Goal: Task Accomplishment & Management: Complete application form

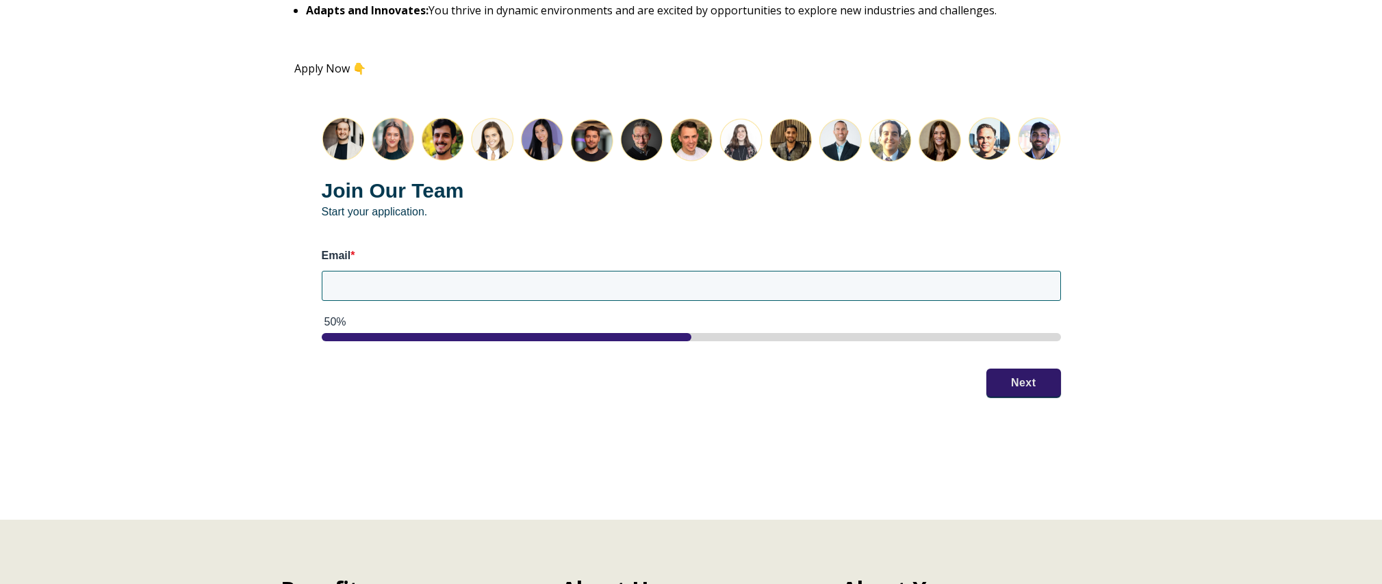
scroll to position [1724, 0]
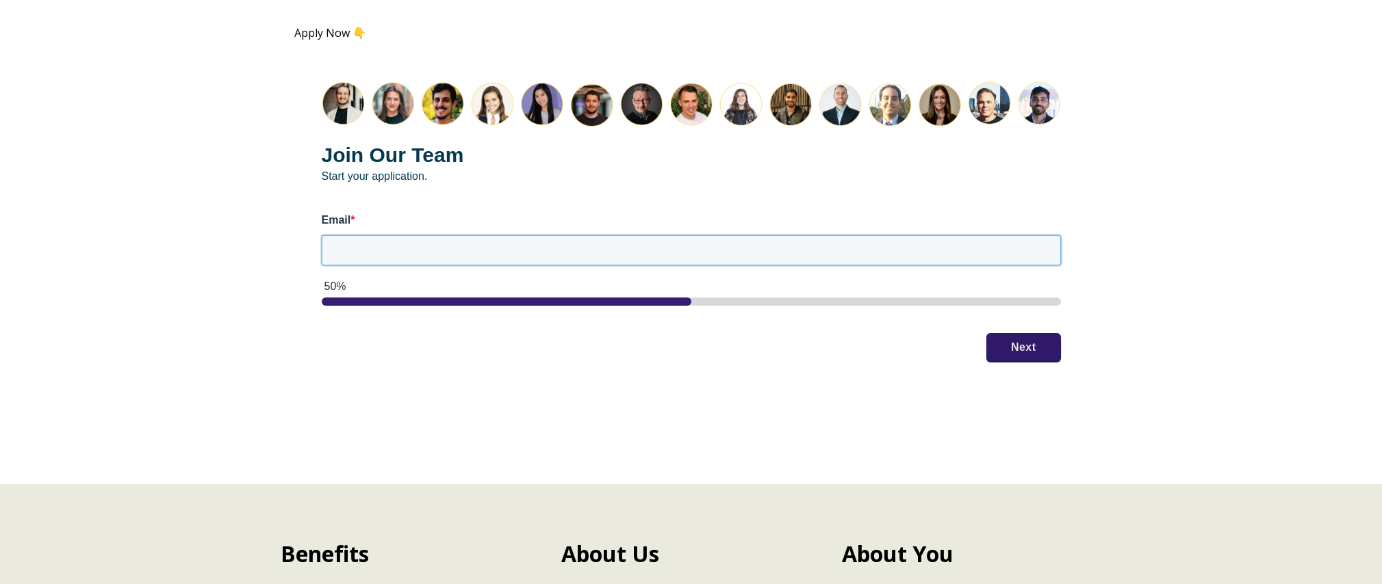
click at [691, 257] on input "Email *" at bounding box center [691, 250] width 739 height 30
type input "[EMAIL_ADDRESS][DOMAIN_NAME]"
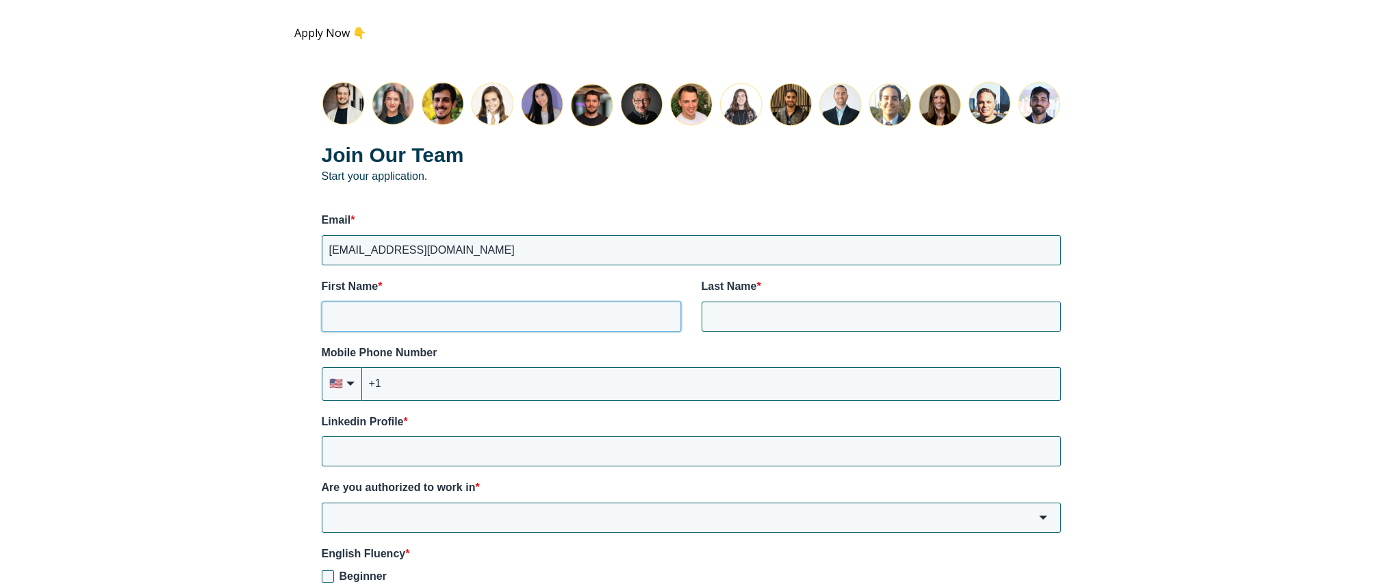
click at [553, 319] on input "First Name *" at bounding box center [501, 317] width 359 height 30
type input "[PERSON_NAME]"
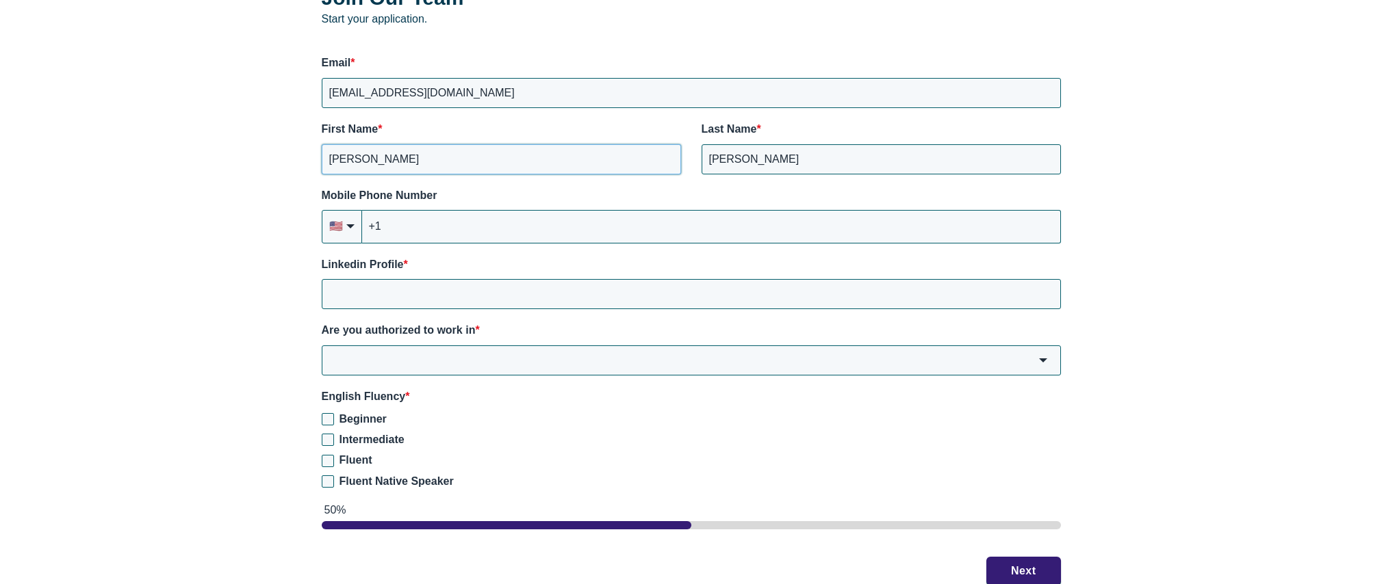
scroll to position [1889, 0]
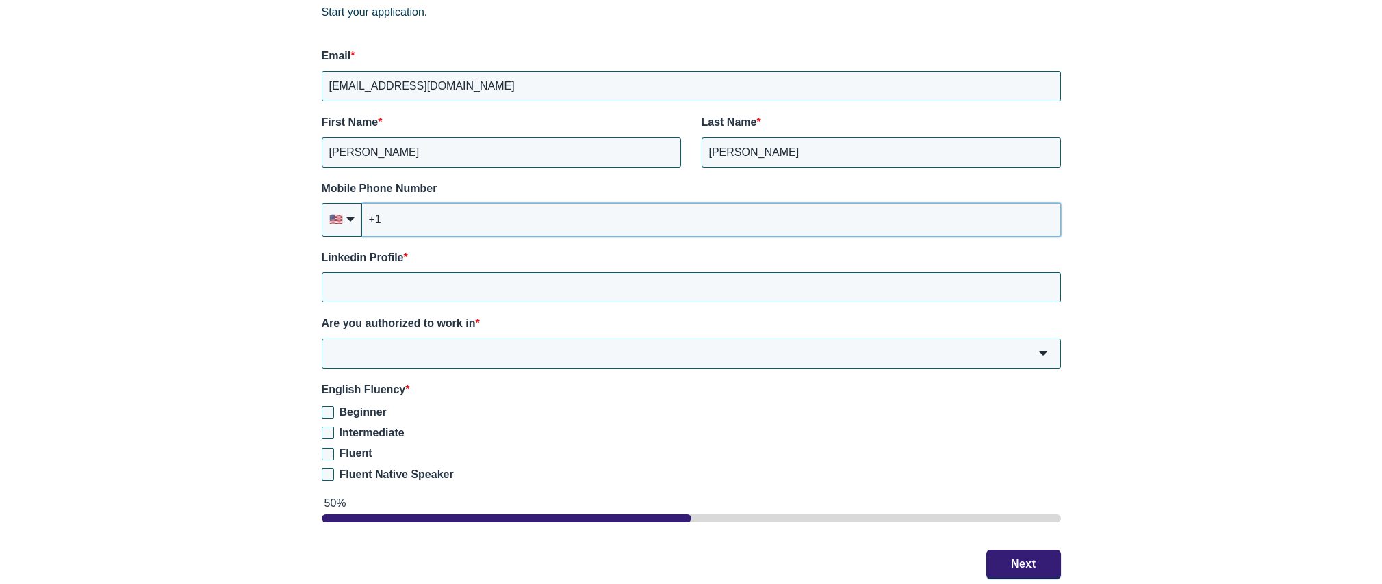
click at [542, 227] on input "+1" at bounding box center [711, 219] width 699 height 33
type input "[PHONE_NUMBER]"
click at [507, 289] on input "Linkedin Profile *" at bounding box center [691, 287] width 739 height 30
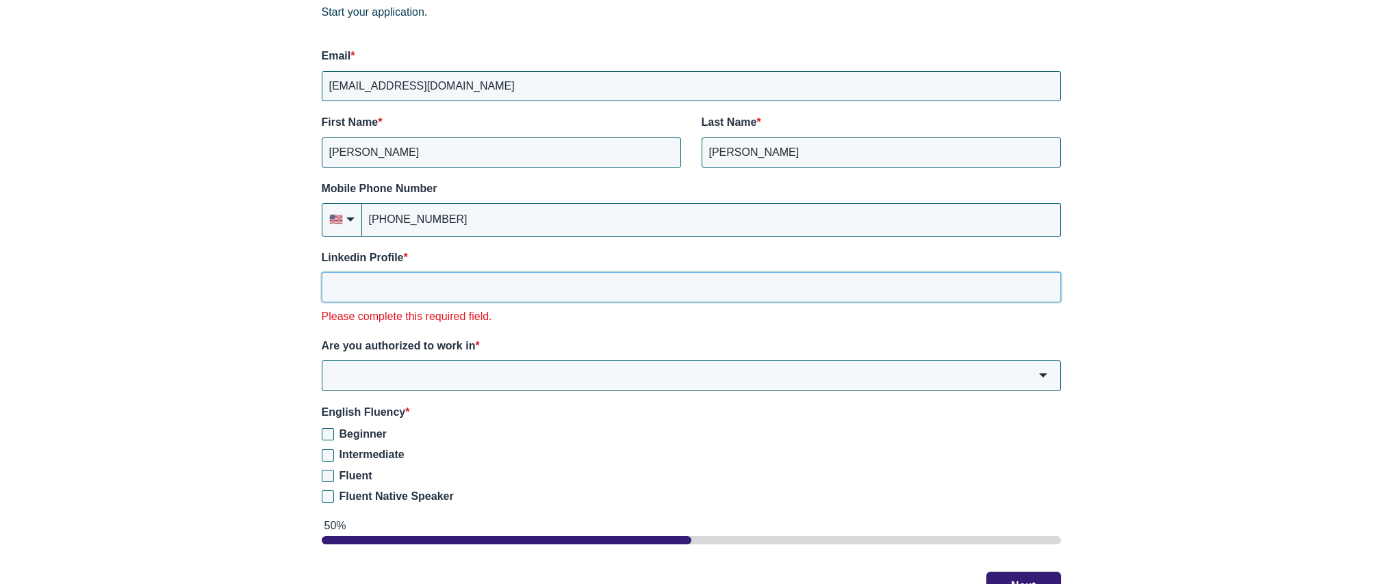
paste input "[URL][DOMAIN_NAME]"
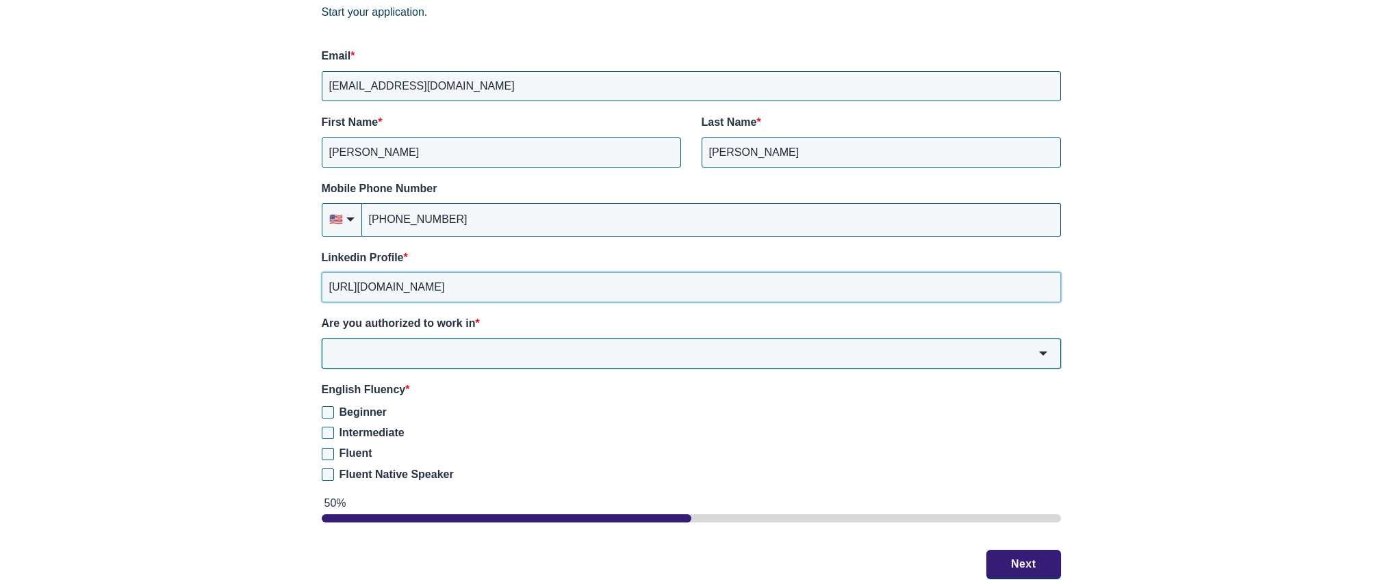
type input "[URL][DOMAIN_NAME]"
click at [391, 350] on input "Are you authorized to work in *" at bounding box center [691, 354] width 739 height 30
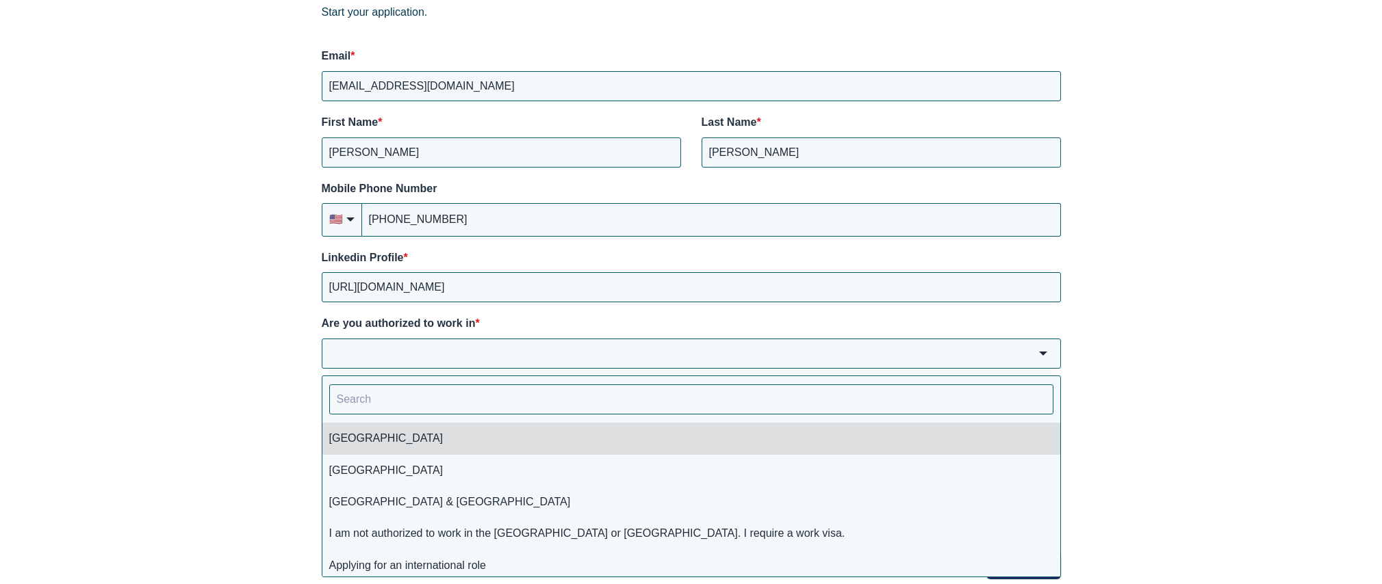
click at [386, 435] on li "[GEOGRAPHIC_DATA]" at bounding box center [691, 438] width 738 height 31
type input "[GEOGRAPHIC_DATA]"
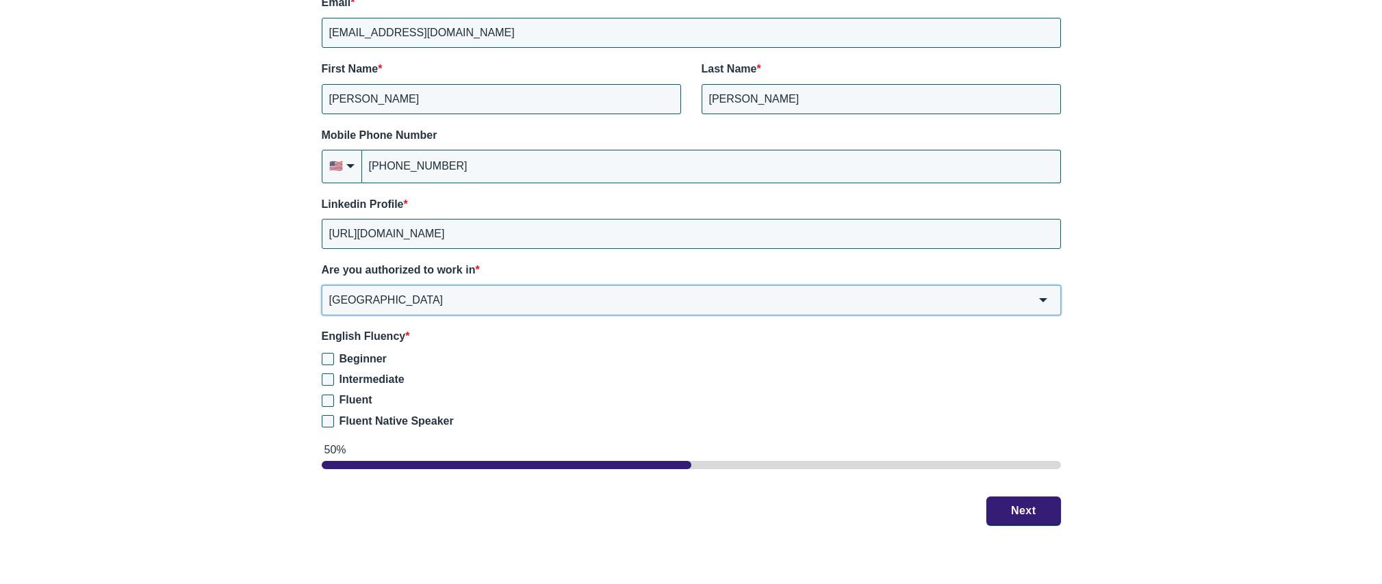
scroll to position [1971, 0]
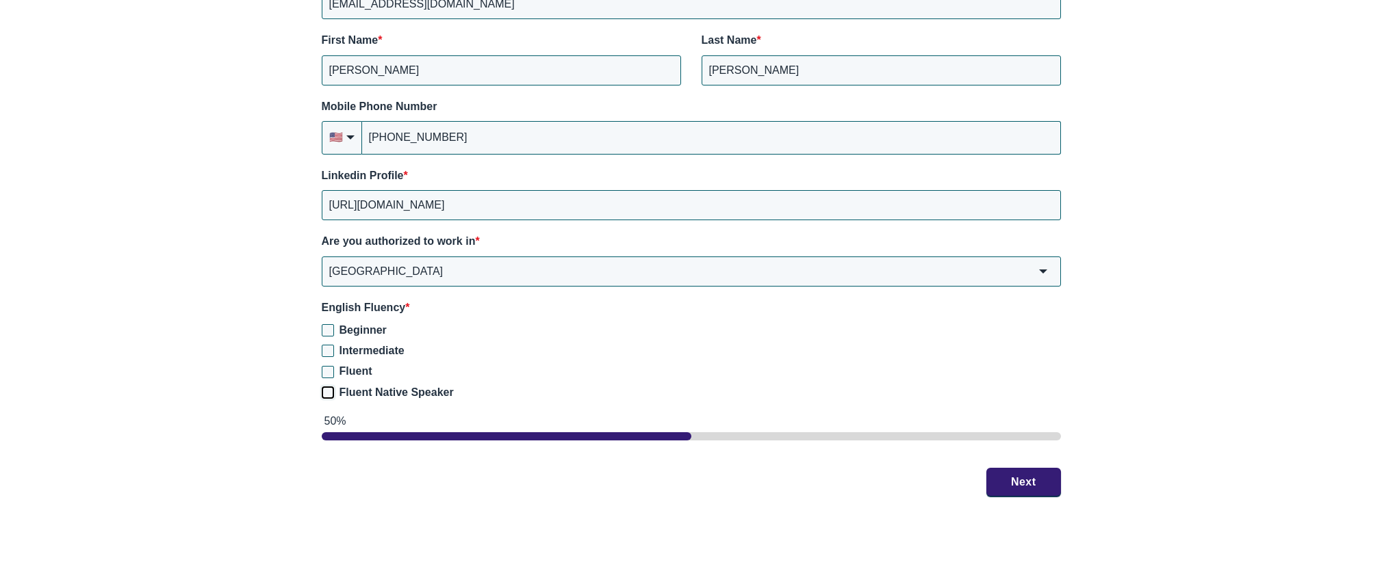
click at [330, 394] on input "Fluent Native Speaker" at bounding box center [328, 393] width 12 height 12
checkbox input "true"
click at [1035, 484] on button "Next" at bounding box center [1023, 481] width 75 height 29
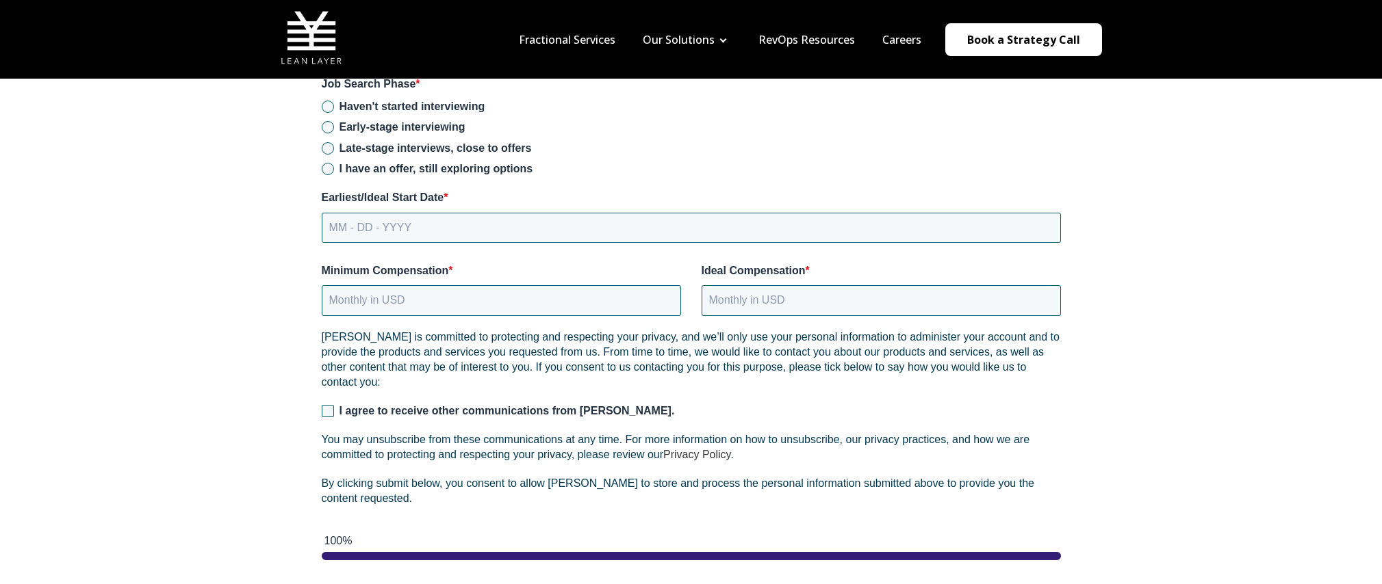
scroll to position [1696, 0]
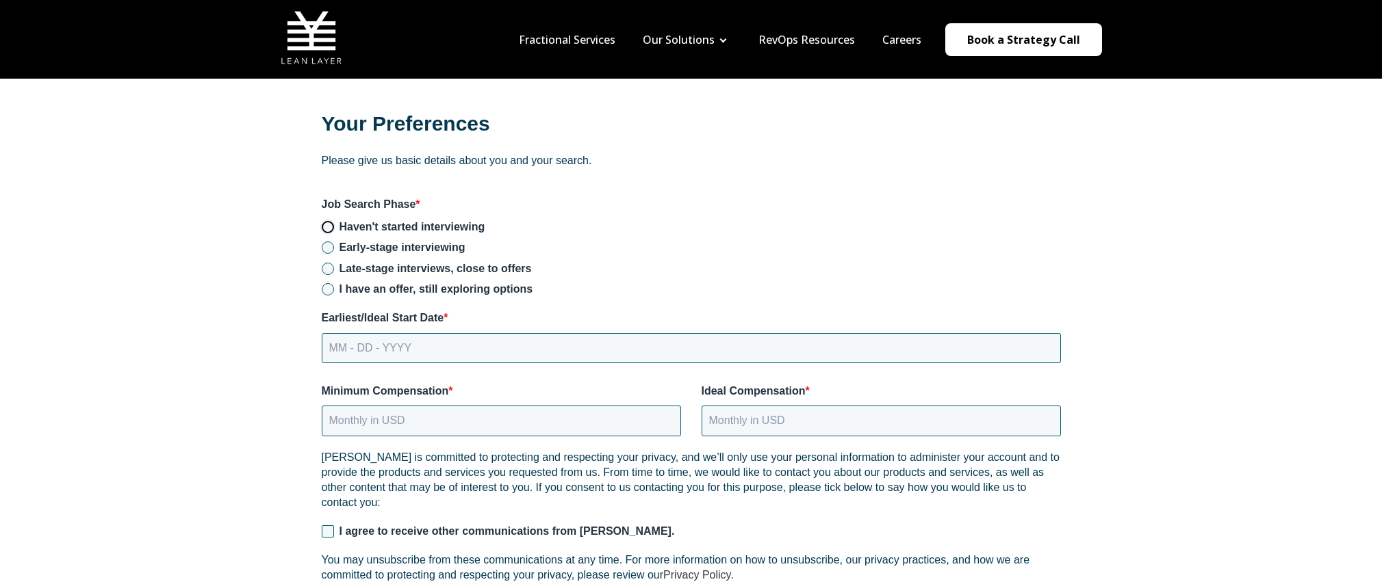
click at [328, 228] on input "Haven't started interviewing" at bounding box center [328, 227] width 12 height 12
radio input "true"
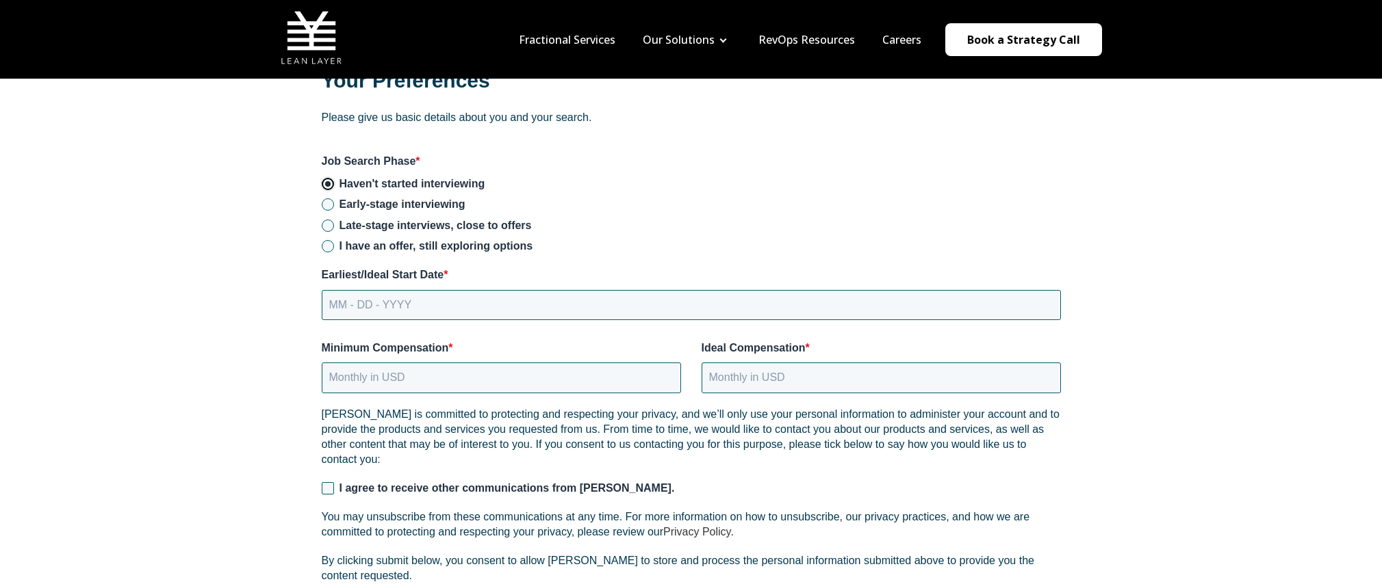
scroll to position [1778, 0]
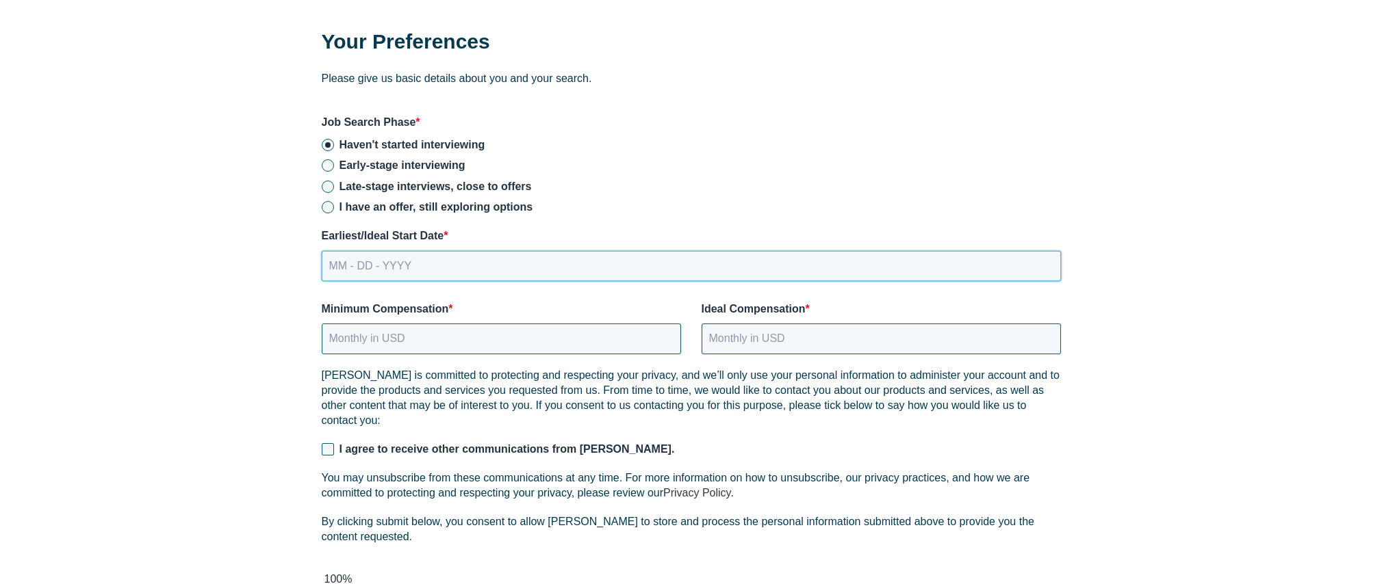
click at [355, 267] on input "MM - DD - YYYY" at bounding box center [691, 266] width 739 height 30
click at [387, 267] on input "MM - DD - YYYY" at bounding box center [691, 266] width 739 height 30
click at [337, 266] on input "MM - DD - YYYY" at bounding box center [691, 266] width 739 height 30
click at [332, 265] on input "MM - DD - YYYY" at bounding box center [691, 266] width 739 height 30
type input "[DATE]"
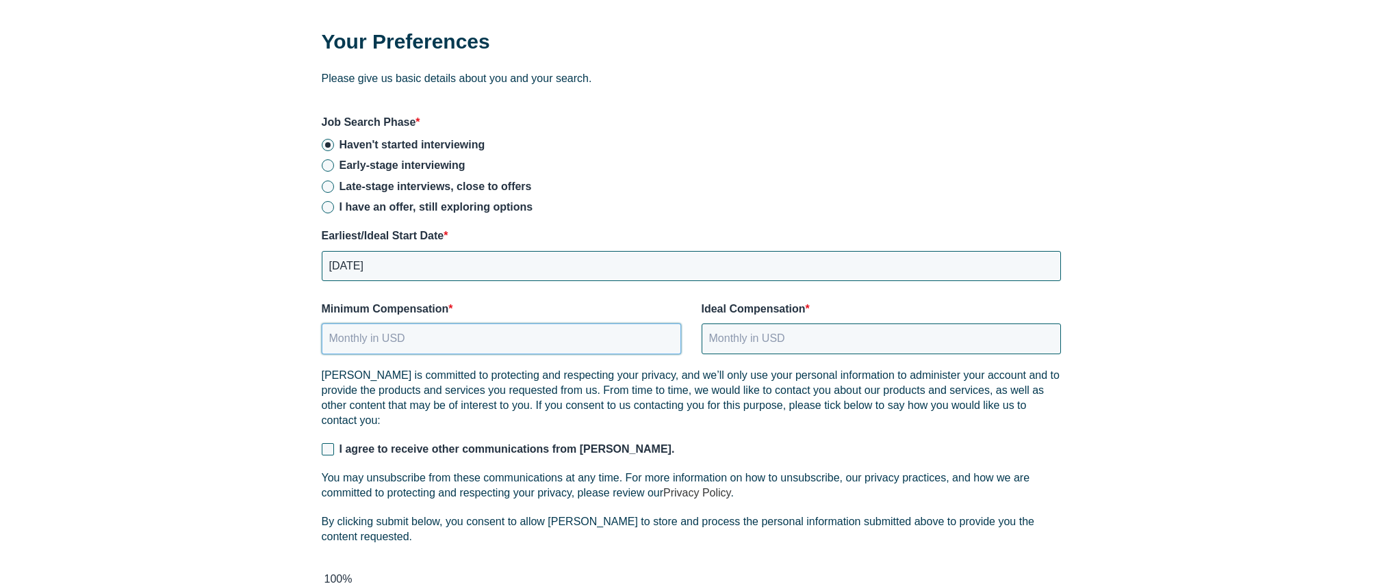
click at [365, 341] on input "Minimum Compensation *" at bounding box center [501, 339] width 359 height 30
type input "9"
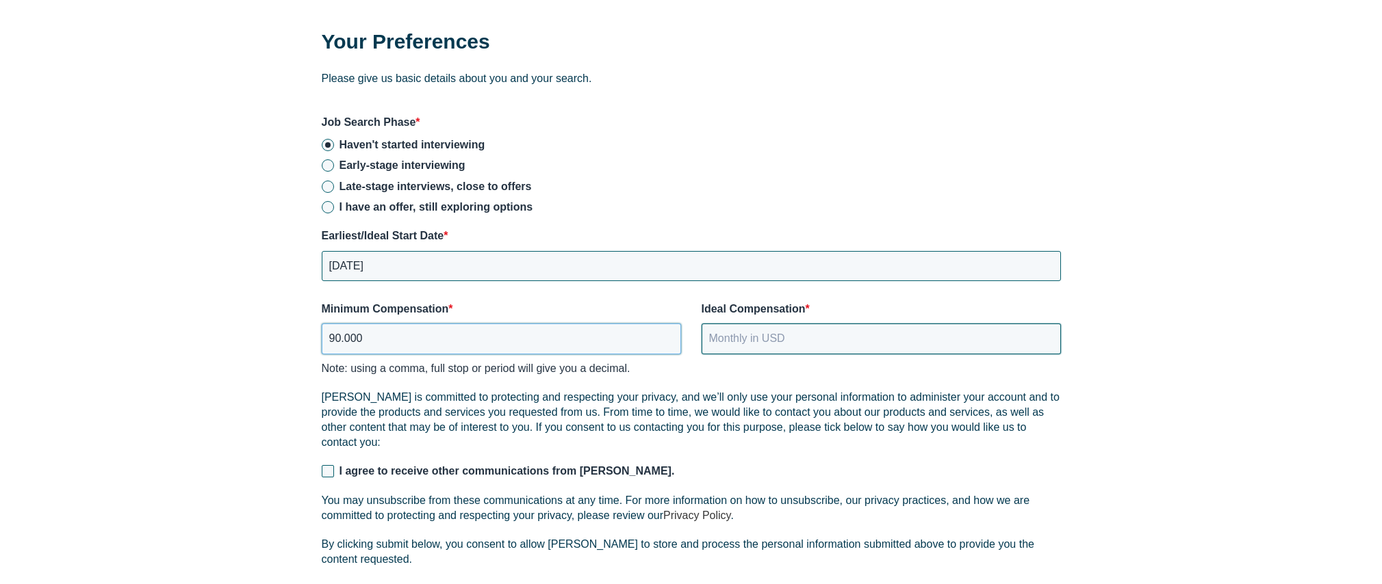
type input "90.000"
click at [801, 341] on input "Ideal Compensation *" at bounding box center [880, 339] width 359 height 30
type input "7500"
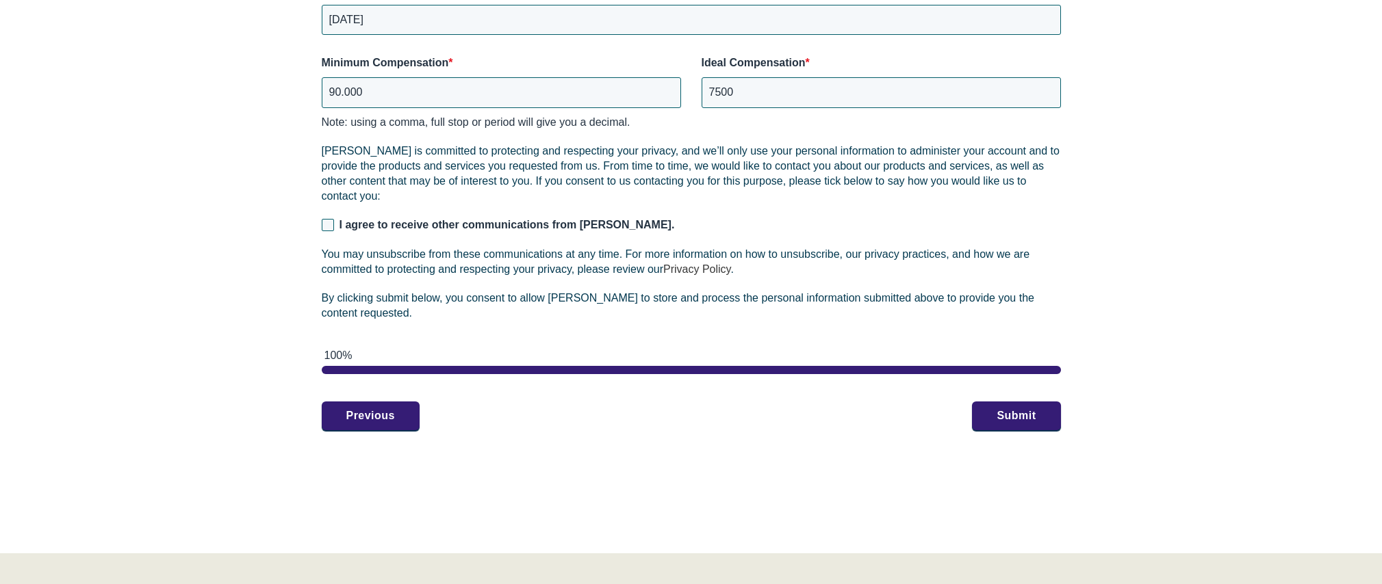
click at [337, 227] on label "I agree to receive other communications from [PERSON_NAME]." at bounding box center [691, 225] width 739 height 15
click at [334, 227] on input "I agree to receive other communications from [PERSON_NAME]." at bounding box center [328, 225] width 12 height 12
checkbox input "true"
click at [995, 418] on button "Submit" at bounding box center [1016, 415] width 88 height 29
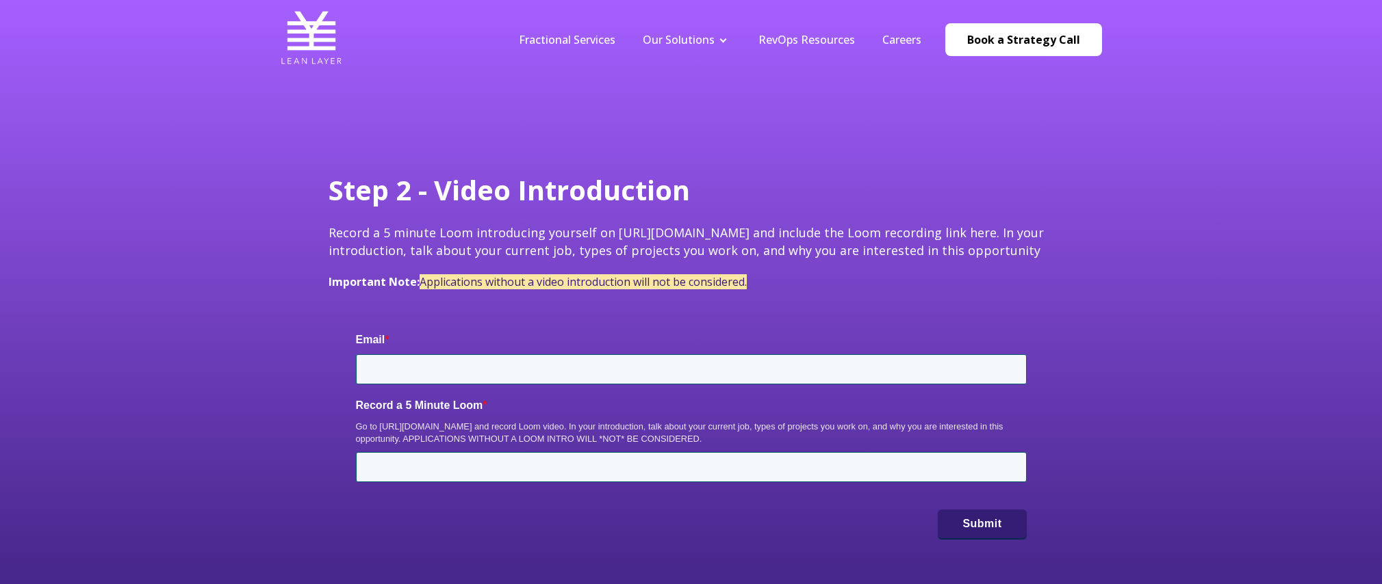
type input "[EMAIL_ADDRESS][DOMAIN_NAME]"
click at [791, 289] on p "Important Note: Applications without a video introduction will not be considere…" at bounding box center [690, 281] width 725 height 15
click at [500, 469] on input "Record a 5 Minute Loom *" at bounding box center [691, 467] width 671 height 30
